Goal: Task Accomplishment & Management: Complete application form

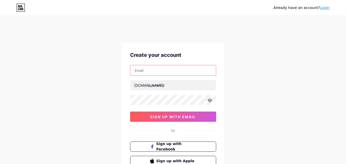
click at [153, 71] on input "text" at bounding box center [173, 70] width 86 height 10
paste input "[EMAIL_ADDRESS][DOMAIN_NAME]"
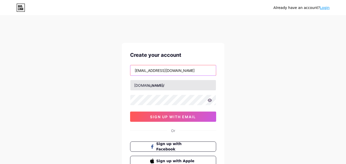
type input "[EMAIL_ADDRESS][DOMAIN_NAME]"
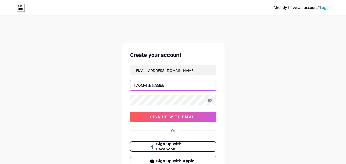
click at [148, 85] on input "text" at bounding box center [173, 85] width 86 height 10
paste input "[US_STATE]"
click at [173, 83] on input "[US_STATE]" at bounding box center [173, 85] width 86 height 10
click at [173, 84] on input "[US_STATE]" at bounding box center [173, 85] width 86 height 10
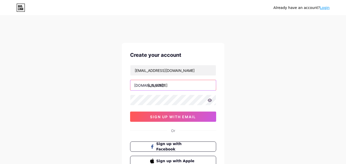
paste input "cabinetiq"
type input "coloradocabinetiq"
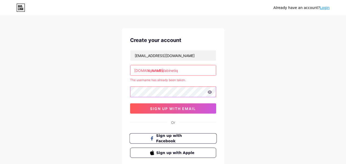
scroll to position [26, 0]
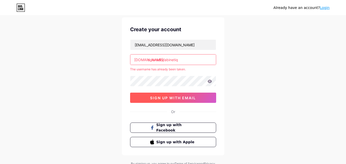
click at [167, 98] on span "sign up with email" at bounding box center [173, 98] width 46 height 4
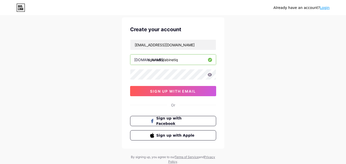
click at [177, 86] on div "[EMAIL_ADDRESS][DOMAIN_NAME] [DOMAIN_NAME]/ coloradocabinetiq 0cAFcWeA5s-JetgzW…" at bounding box center [173, 67] width 86 height 57
click at [176, 94] on button "sign up with email" at bounding box center [173, 91] width 86 height 10
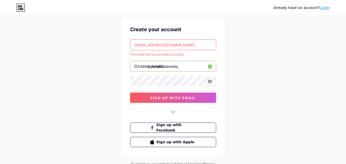
click at [183, 45] on input "[EMAIL_ADDRESS][DOMAIN_NAME]" at bounding box center [173, 45] width 86 height 10
click at [173, 98] on span "sign up with email" at bounding box center [173, 98] width 46 height 4
click at [182, 47] on input "[EMAIL_ADDRESS][DOMAIN_NAME]" at bounding box center [173, 45] width 86 height 10
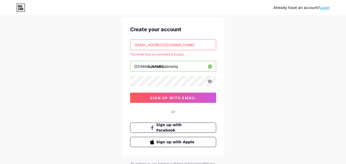
click at [182, 47] on input "[EMAIL_ADDRESS][DOMAIN_NAME]" at bounding box center [173, 45] width 86 height 10
click at [186, 45] on input "text" at bounding box center [173, 45] width 86 height 10
paste input "[EMAIL_ADDRESS][DOMAIN_NAME]"
type input "[EMAIL_ADDRESS][DOMAIN_NAME]"
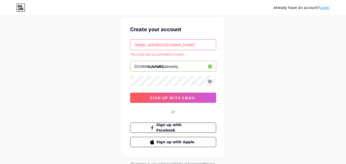
click at [186, 67] on input "coloradocabinetiq" at bounding box center [173, 66] width 86 height 10
paste input "cabinetiq"
type input "cabinetiq"
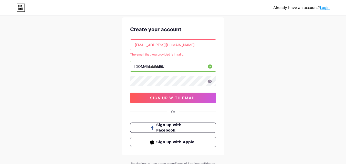
click at [211, 82] on icon at bounding box center [209, 81] width 4 height 3
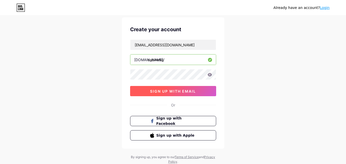
click at [177, 93] on span "sign up with email" at bounding box center [173, 91] width 46 height 4
